Goal: Find specific page/section: Find specific page/section

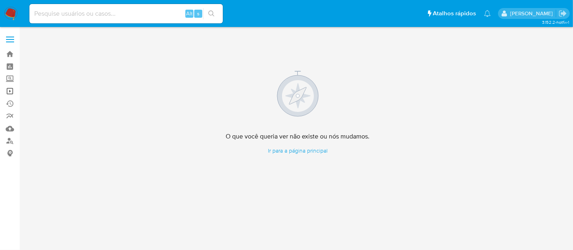
click at [9, 92] on link "Operações em massa" at bounding box center [48, 91] width 96 height 12
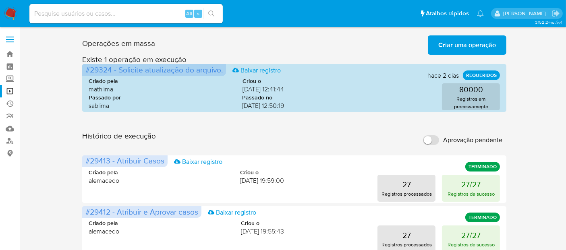
click at [12, 13] on img at bounding box center [11, 14] width 14 height 14
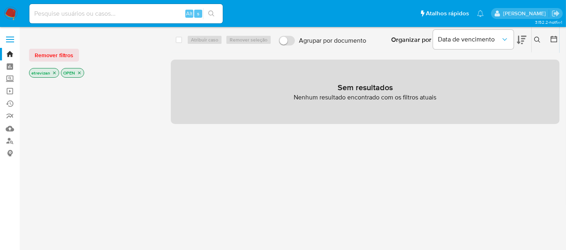
click at [54, 73] on icon "close-filter" at bounding box center [54, 73] width 3 height 3
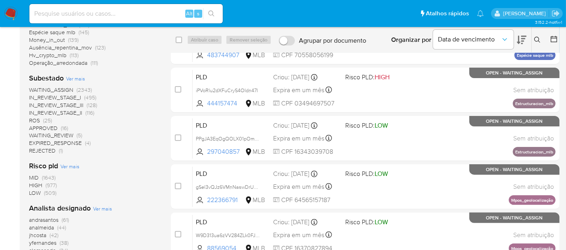
scroll to position [179, 0]
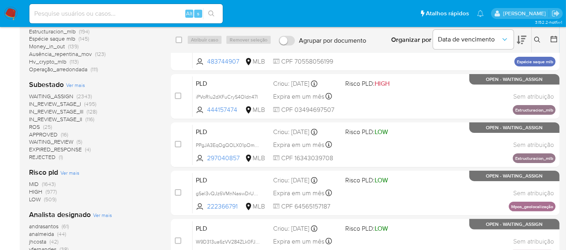
click at [52, 149] on span "EXPIRED_RESPONSE" at bounding box center [55, 149] width 53 height 8
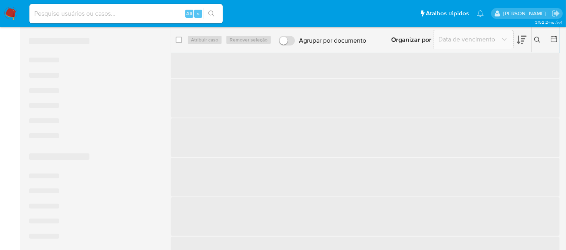
scroll to position [147, 0]
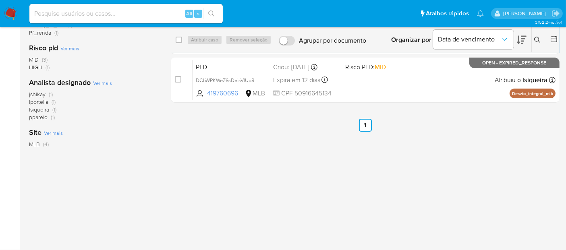
click at [10, 13] on img at bounding box center [11, 14] width 14 height 14
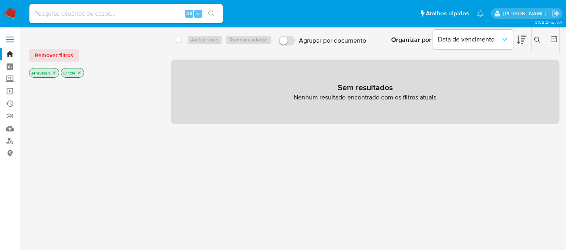
click at [54, 71] on icon "close-filter" at bounding box center [54, 73] width 5 height 5
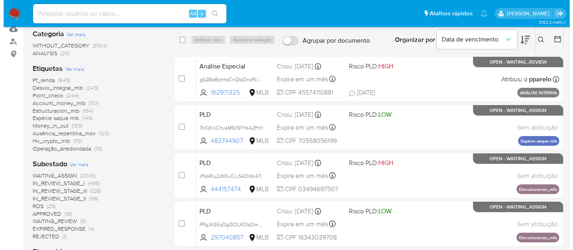
scroll to position [55, 0]
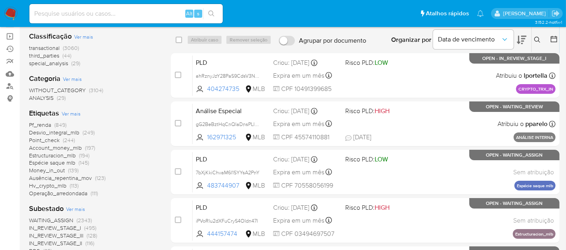
click at [67, 112] on span "Ver mais" at bounding box center [71, 113] width 19 height 7
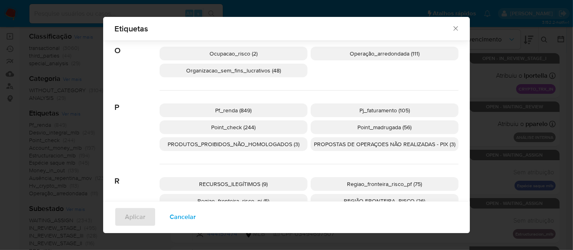
scroll to position [695, 0]
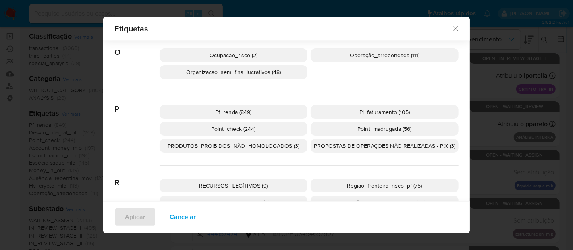
click at [230, 142] on span "PRODUTOS_PROIBIDOS_NÃO_HOMOLOGADOS (3)" at bounding box center [234, 146] width 132 height 8
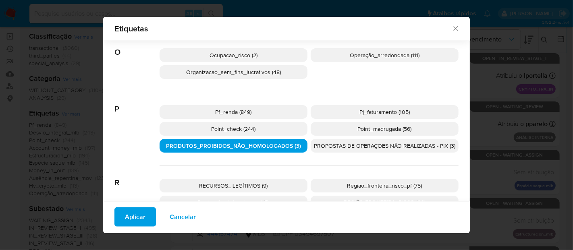
click at [136, 214] on span "Aplicar" at bounding box center [135, 217] width 21 height 18
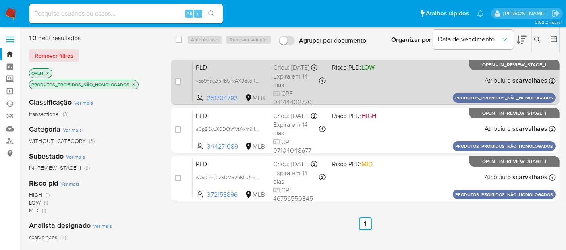
click at [415, 79] on div "PLD ypp9hsvZtsPb5FxAX3dveRTX 251704792 MLB Risco PLD: LOW Criou: 14/07/2025 Cri…" at bounding box center [374, 82] width 363 height 41
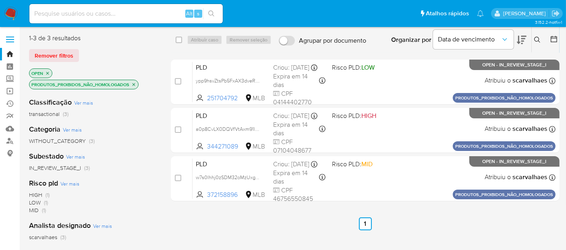
click at [46, 71] on icon "close-filter" at bounding box center [47, 73] width 5 height 5
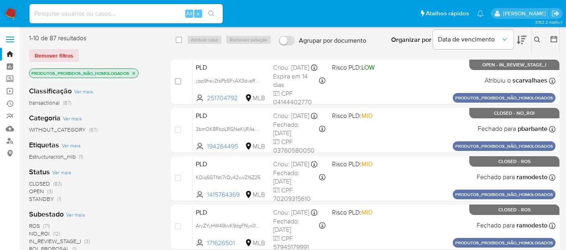
click at [135, 72] on icon "close-filter" at bounding box center [134, 73] width 3 height 3
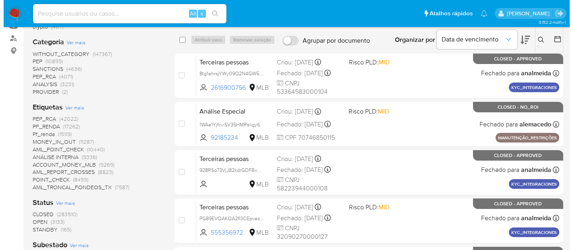
scroll to position [89, 0]
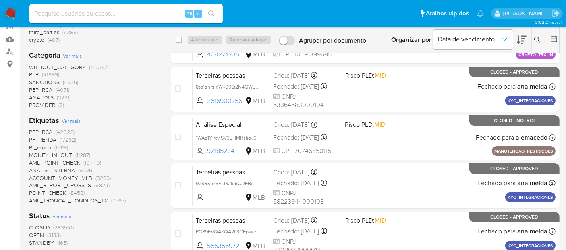
click at [73, 118] on span "Ver mais" at bounding box center [71, 120] width 19 height 7
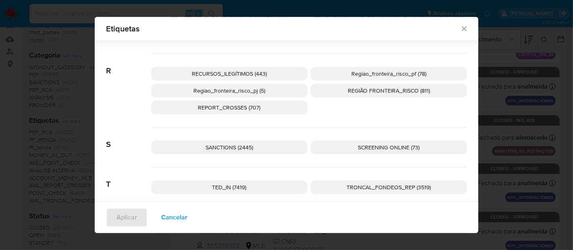
scroll to position [1829, 0]
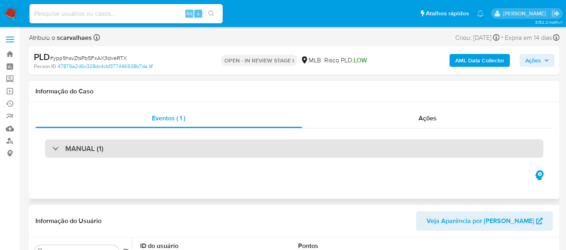
click at [141, 149] on div "MANUAL (1)" at bounding box center [294, 148] width 498 height 19
select select "10"
